Goal: Transaction & Acquisition: Download file/media

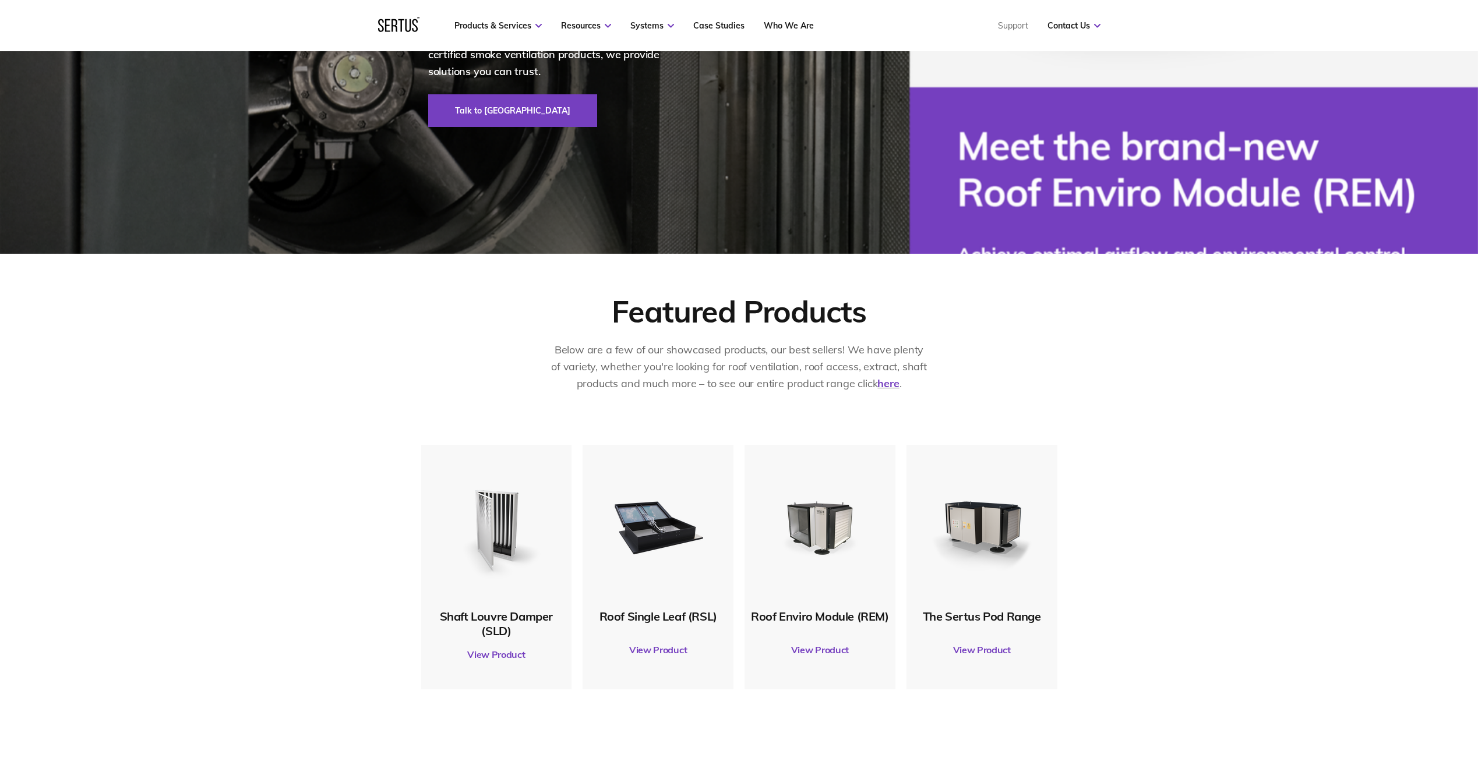
scroll to position [349, 0]
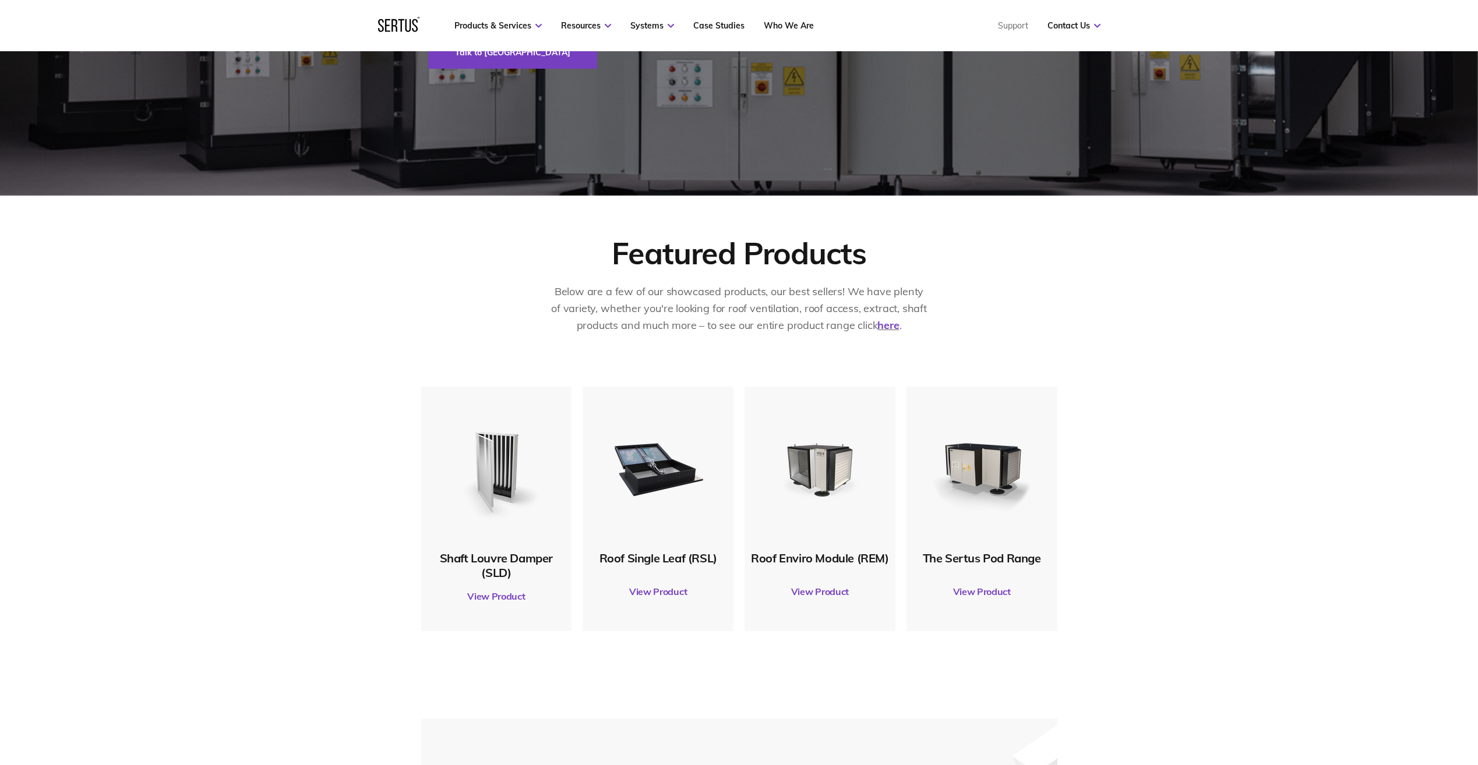
click at [999, 468] on img at bounding box center [981, 468] width 112 height 112
click at [973, 595] on link "View Product" at bounding box center [981, 591] width 139 height 33
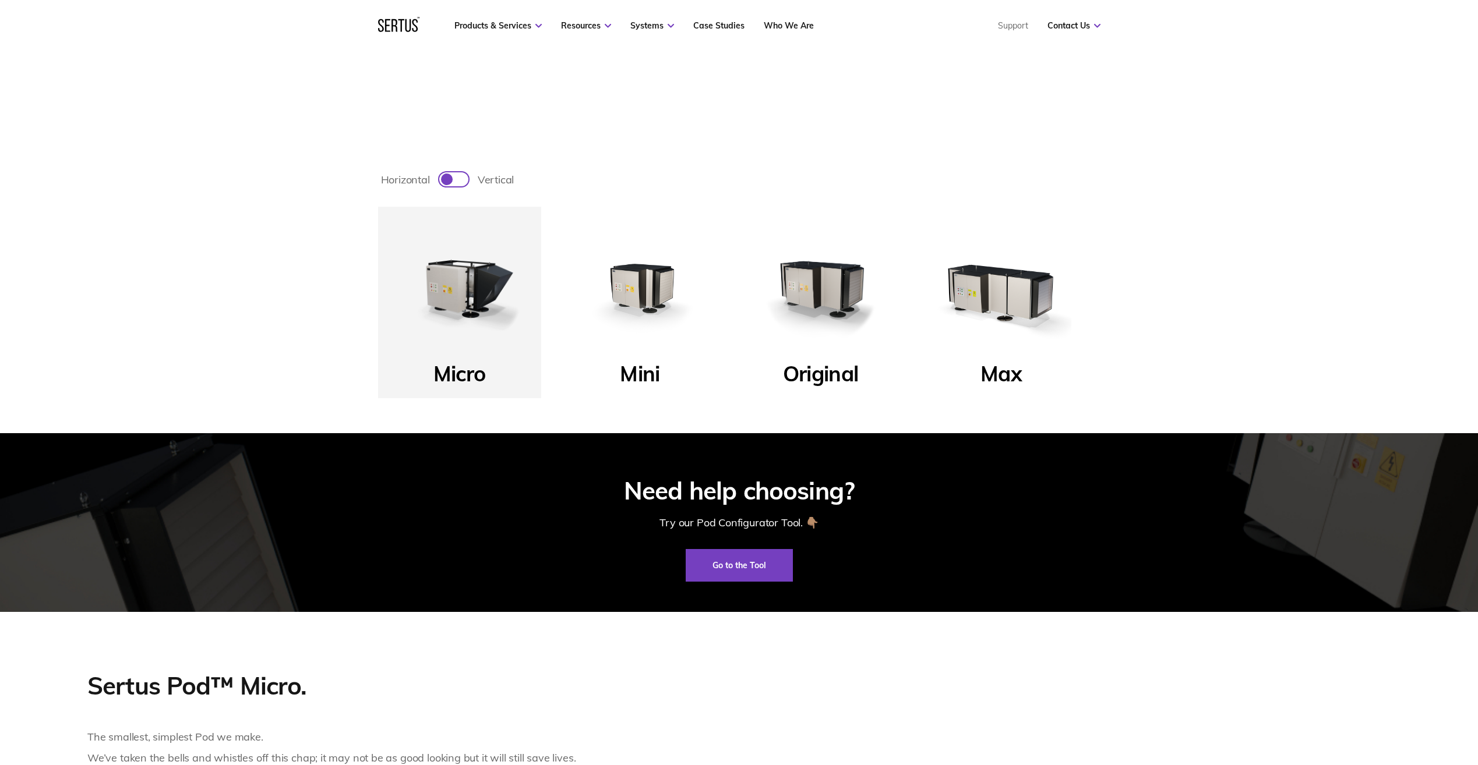
scroll to position [641, 0]
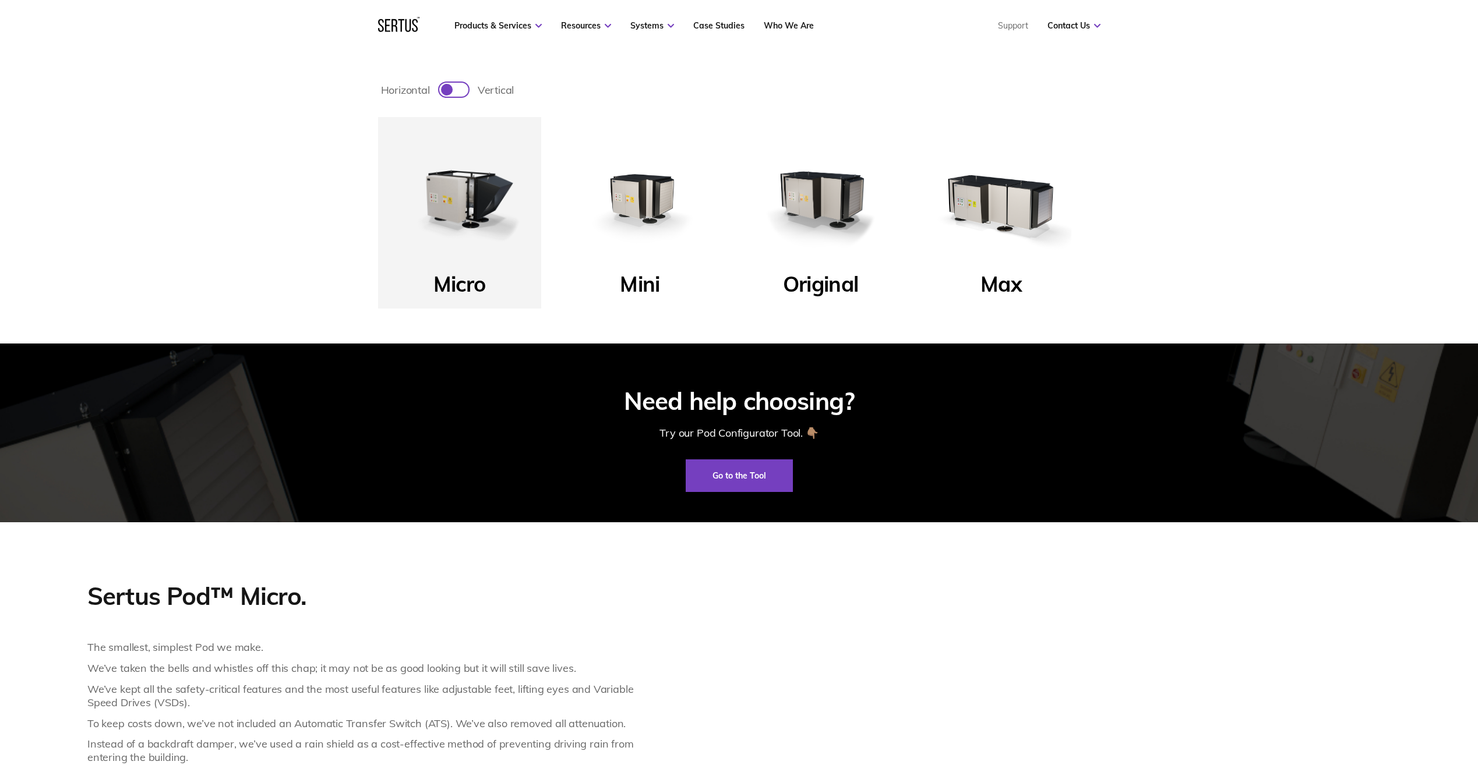
click at [834, 205] on img at bounding box center [821, 199] width 140 height 140
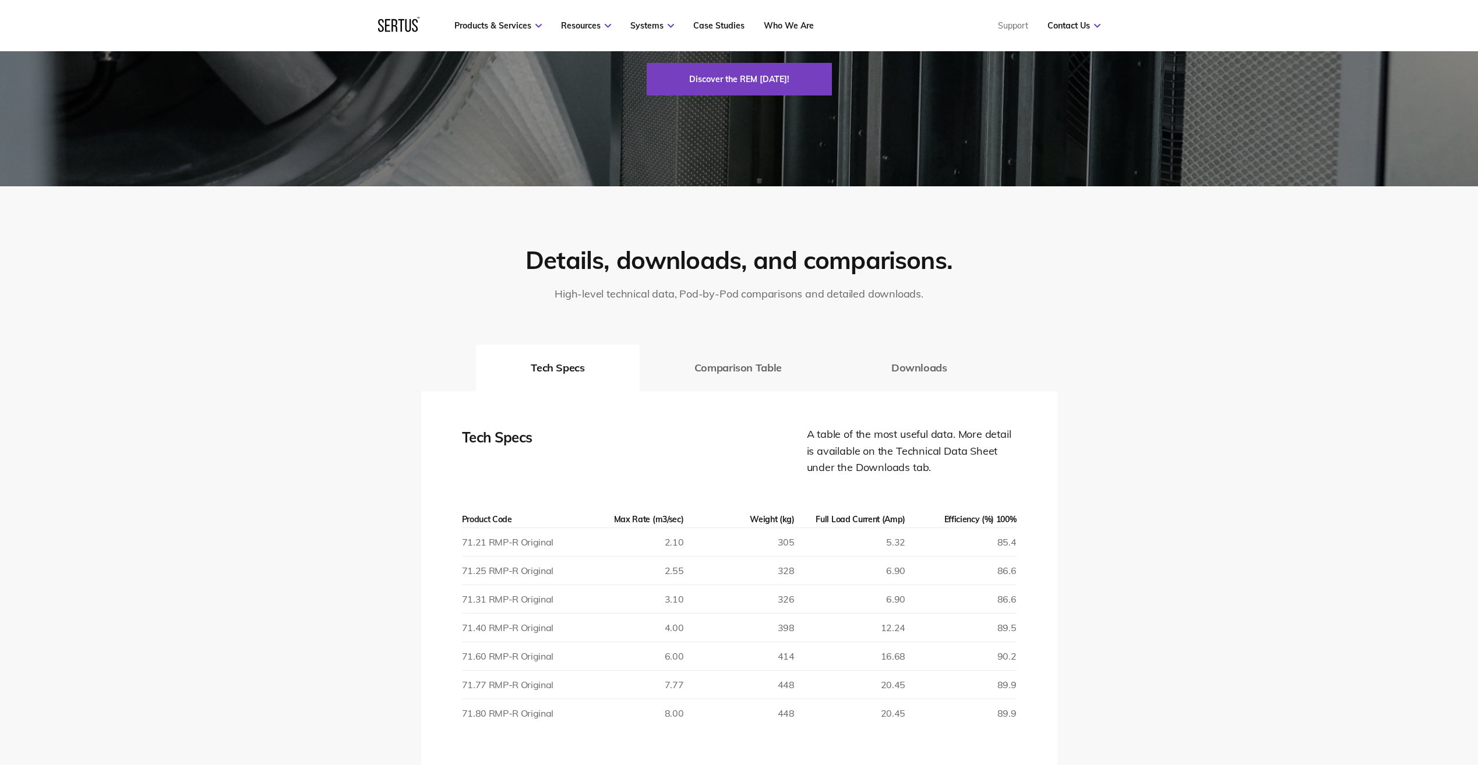
scroll to position [2038, 0]
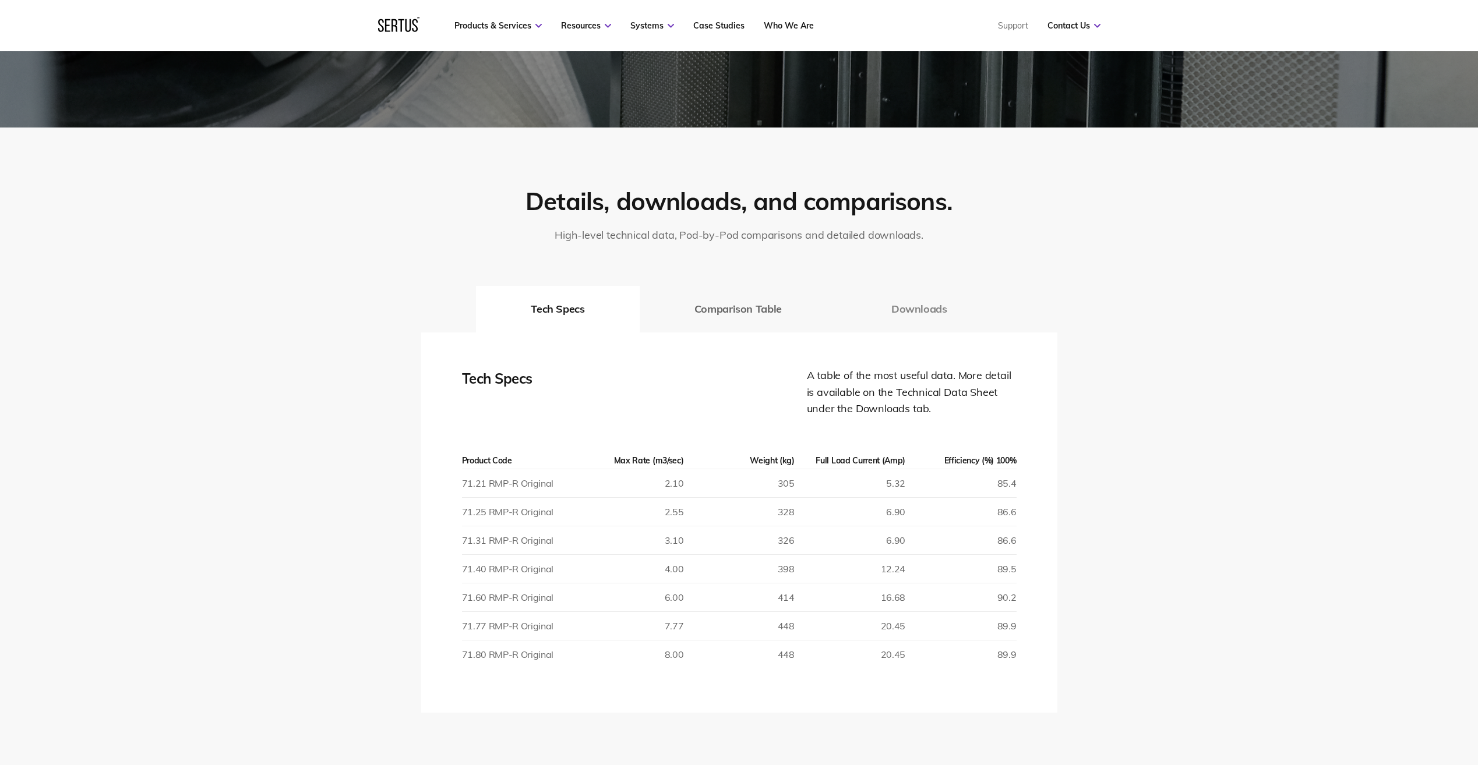
click at [941, 305] on button "Downloads" at bounding box center [918, 309] width 165 height 47
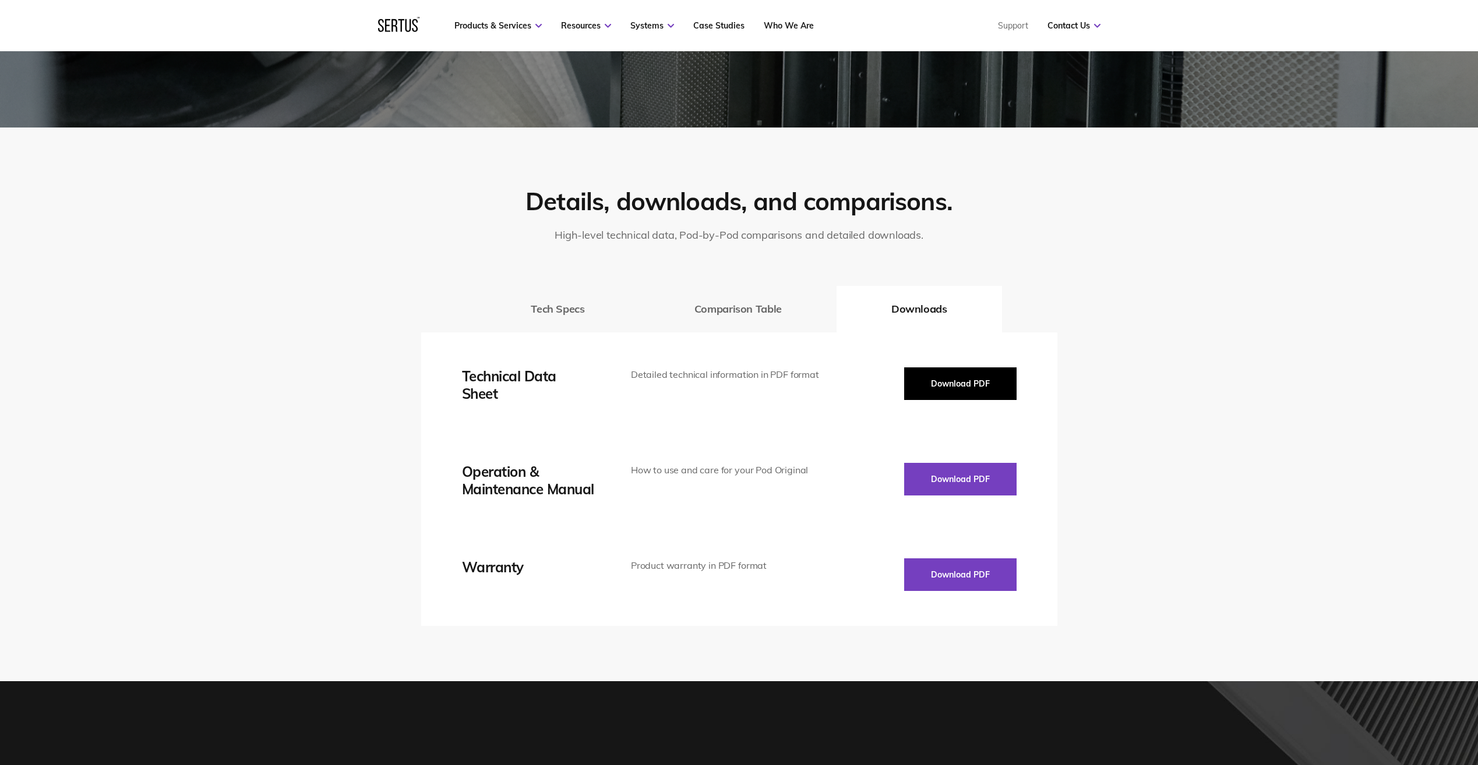
click at [955, 383] on button "Download PDF" at bounding box center [960, 384] width 112 height 33
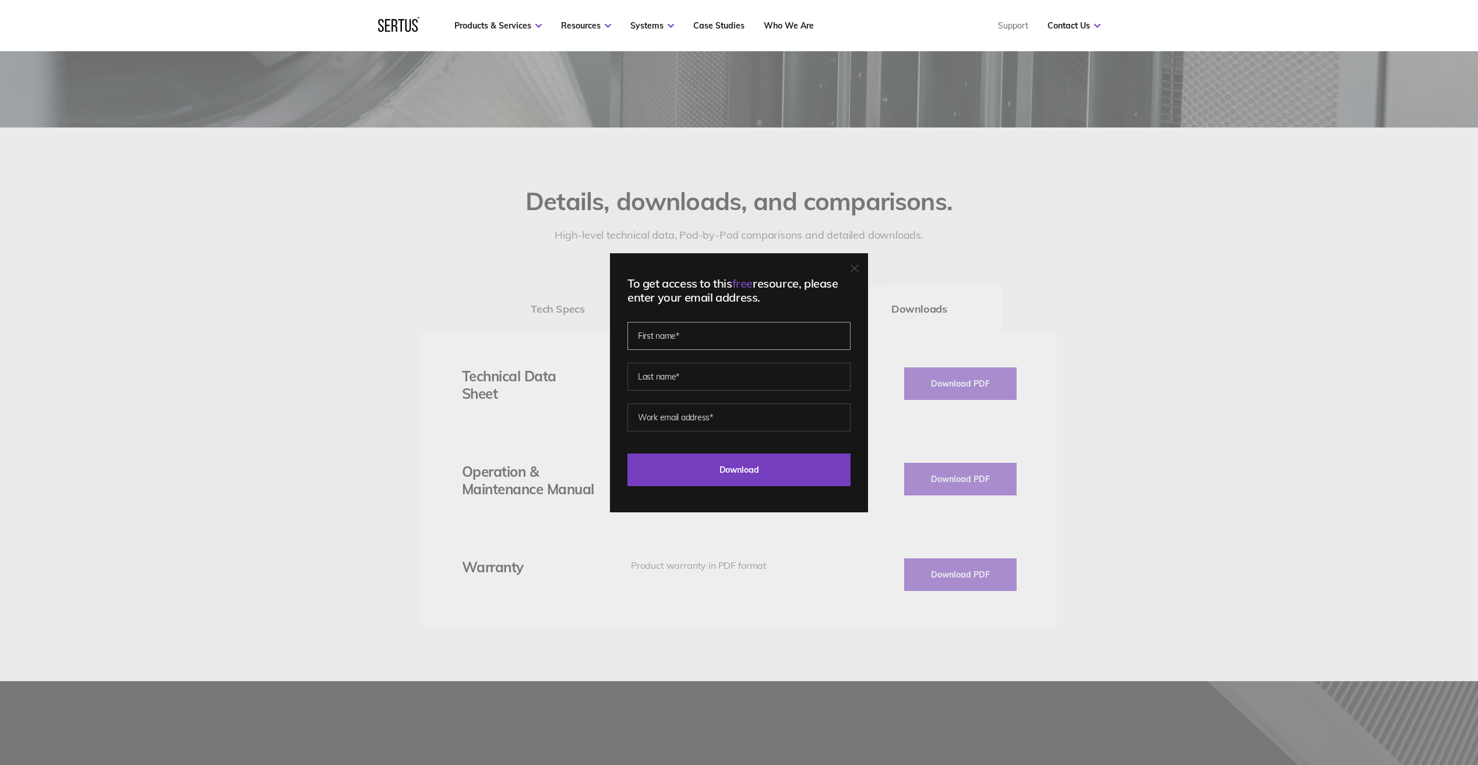
click at [741, 338] on input "text" at bounding box center [738, 336] width 223 height 28
type input "[PERSON_NAME]"
type input "[EMAIL_ADDRESS][DOMAIN_NAME]"
click at [705, 465] on input "Download" at bounding box center [738, 470] width 223 height 33
